Goal: Find specific page/section: Find specific page/section

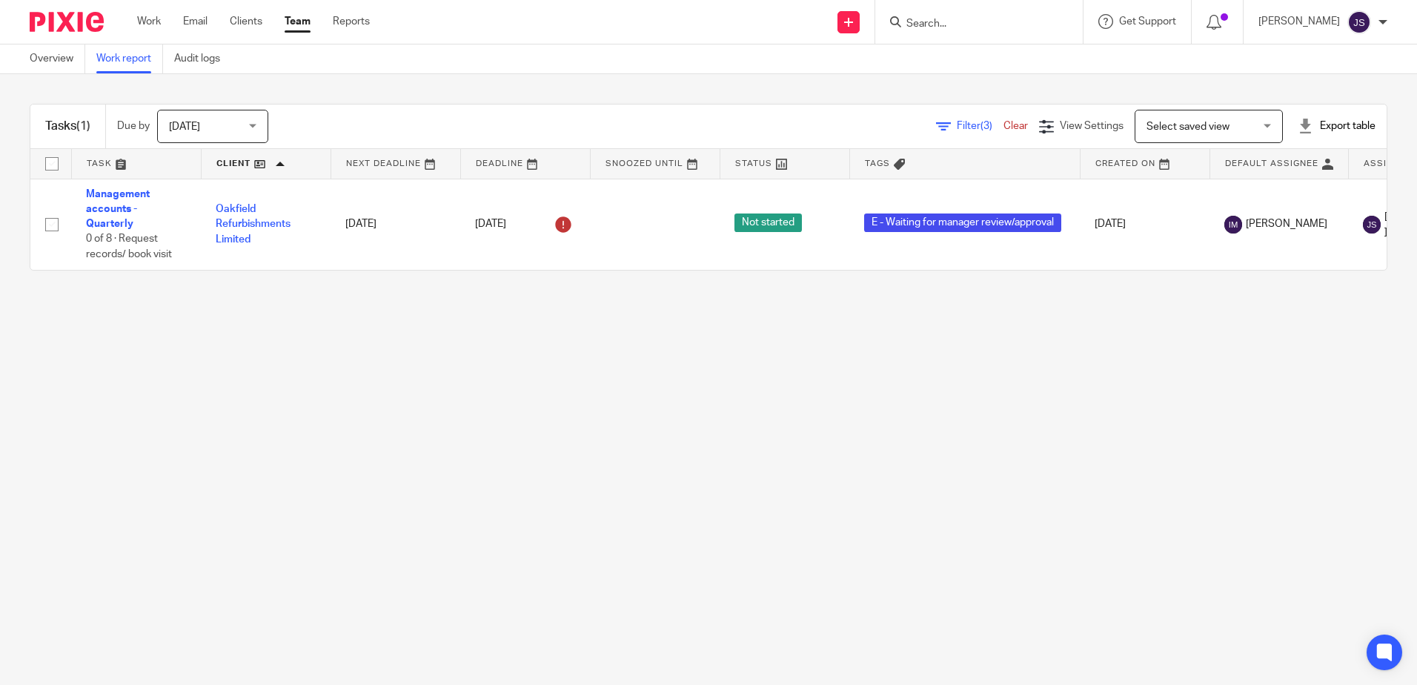
drag, startPoint x: 0, startPoint y: 0, endPoint x: 593, endPoint y: 377, distance: 702.4
click at [593, 377] on main "Overview Work report Audit logs Tasks (1) Due by Today Today Today Tomorrow Thi…" at bounding box center [708, 342] width 1417 height 685
click at [968, 21] on input "Search" at bounding box center [971, 24] width 133 height 13
type input "cybourn"
click button "submit" at bounding box center [0, 0] width 0 height 0
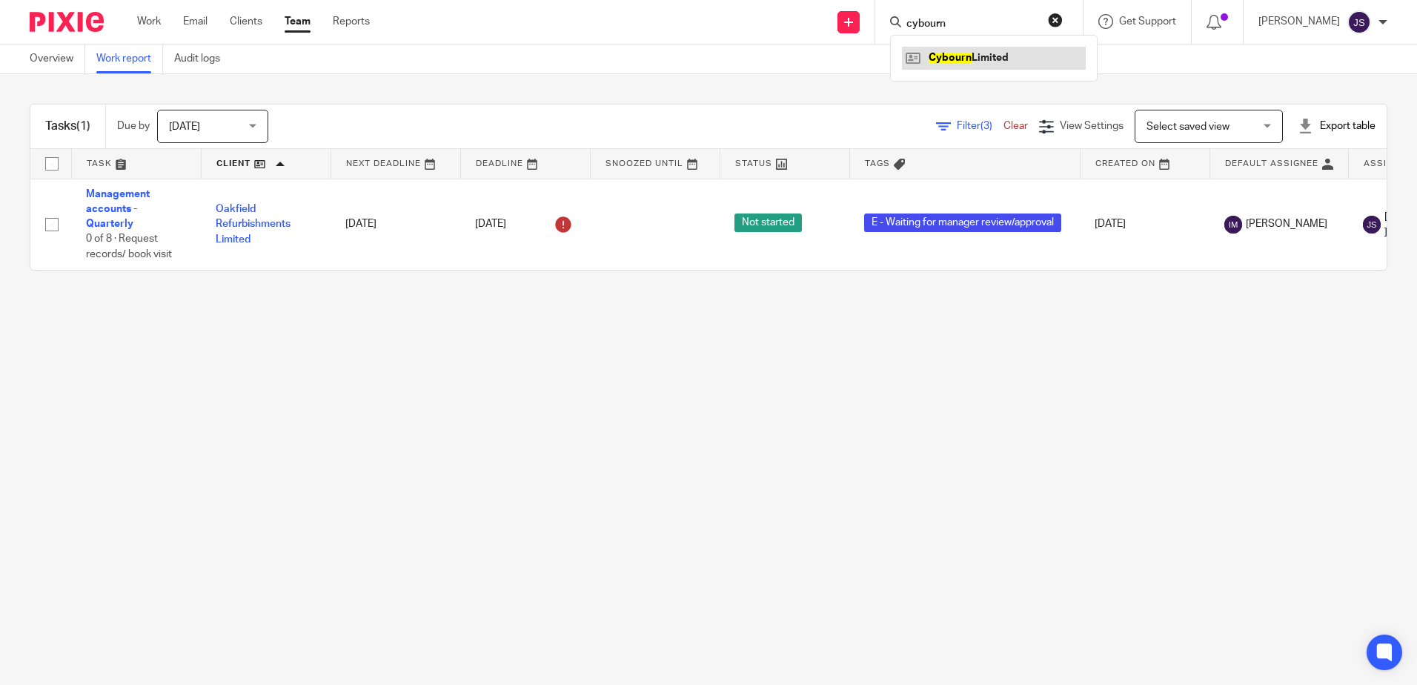
click at [991, 59] on link at bounding box center [994, 58] width 184 height 22
click at [735, 503] on main "Overview Work report Audit logs Tasks (1) Due by Today Today Today Tomorrow Thi…" at bounding box center [708, 342] width 1417 height 685
click at [762, 490] on main "Overview Work report Audit logs Tasks (1) Due by Today Today Today Tomorrow Thi…" at bounding box center [708, 342] width 1417 height 685
click at [955, 445] on main "Overview Work report Audit logs Tasks (1) Due by Today Today Today Tomorrow Thi…" at bounding box center [708, 342] width 1417 height 685
click at [569, 462] on main "Overview Work report Audit logs Tasks (1) Due by Today Today Today Tomorrow Thi…" at bounding box center [708, 342] width 1417 height 685
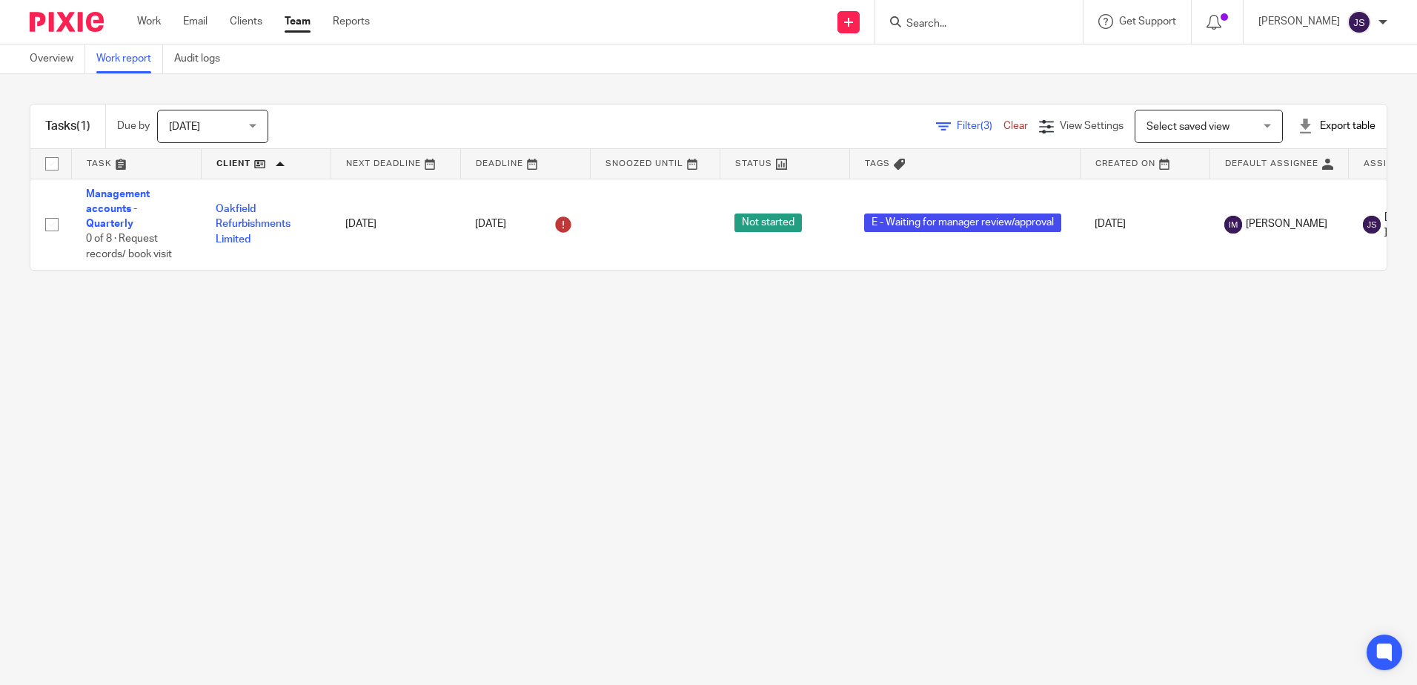
click at [1006, 322] on main "Overview Work report Audit logs Tasks (1) Due by Today Today Today Tomorrow Thi…" at bounding box center [708, 342] width 1417 height 685
click at [241, 398] on main "Overview Work report Audit logs Tasks (1) Due by Today Today Today Tomorrow Thi…" at bounding box center [708, 342] width 1417 height 685
click at [975, 413] on main "Overview Work report Audit logs Tasks (1) Due by Today Today Today Tomorrow Thi…" at bounding box center [708, 342] width 1417 height 685
